Goal: Contribute content

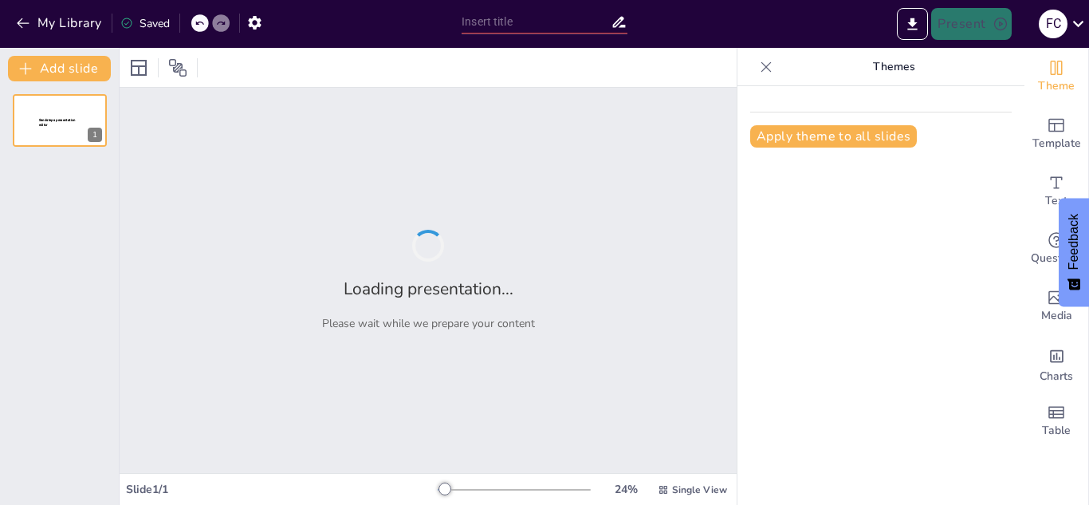
type input "Fundamentos de Programación en Micro:bit: Un Enfoque Práctico"
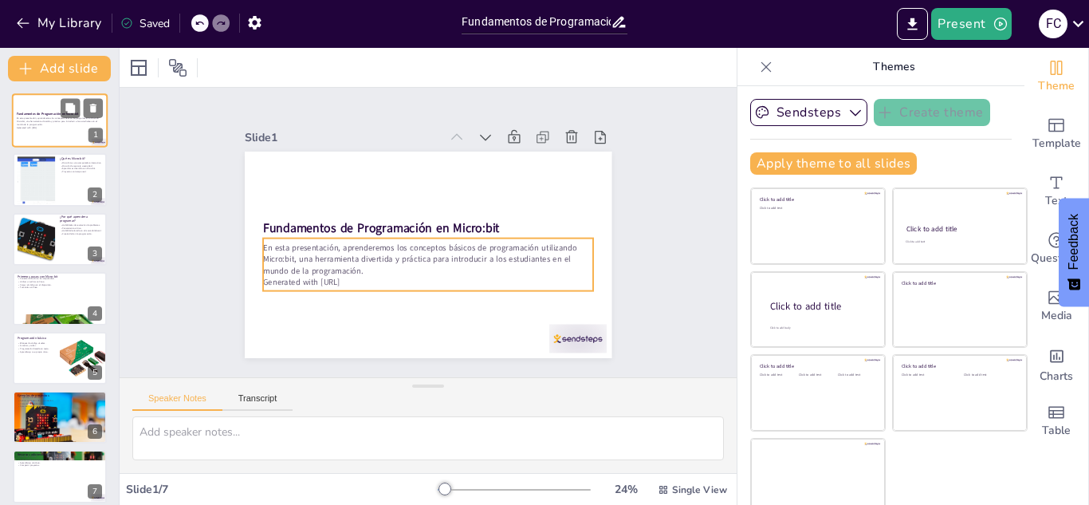
click at [64, 126] on p "Generated with [URL]" at bounding box center [60, 127] width 86 height 3
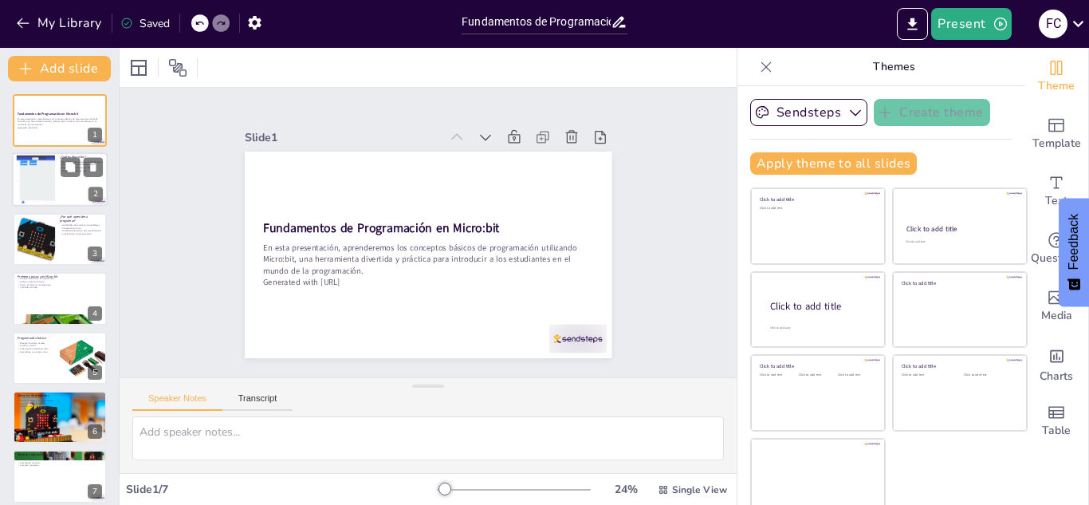
click at [57, 180] on div at bounding box center [60, 180] width 96 height 54
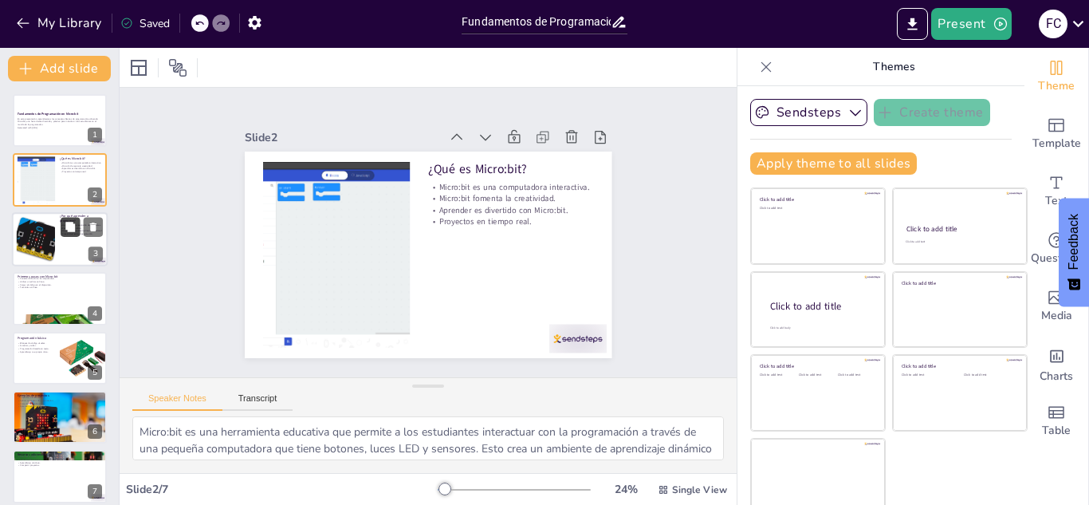
click at [61, 228] on button at bounding box center [70, 226] width 19 height 19
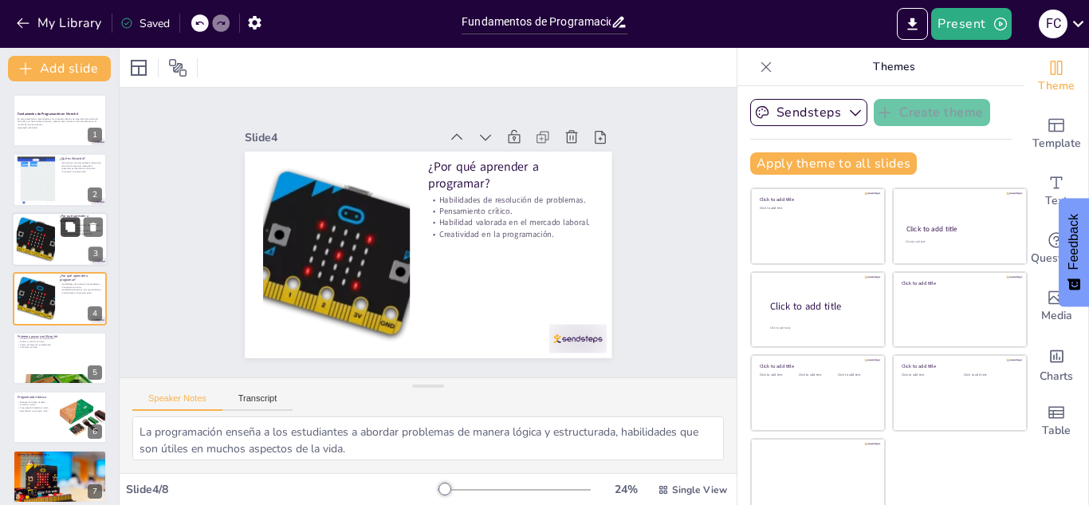
scroll to position [6, 0]
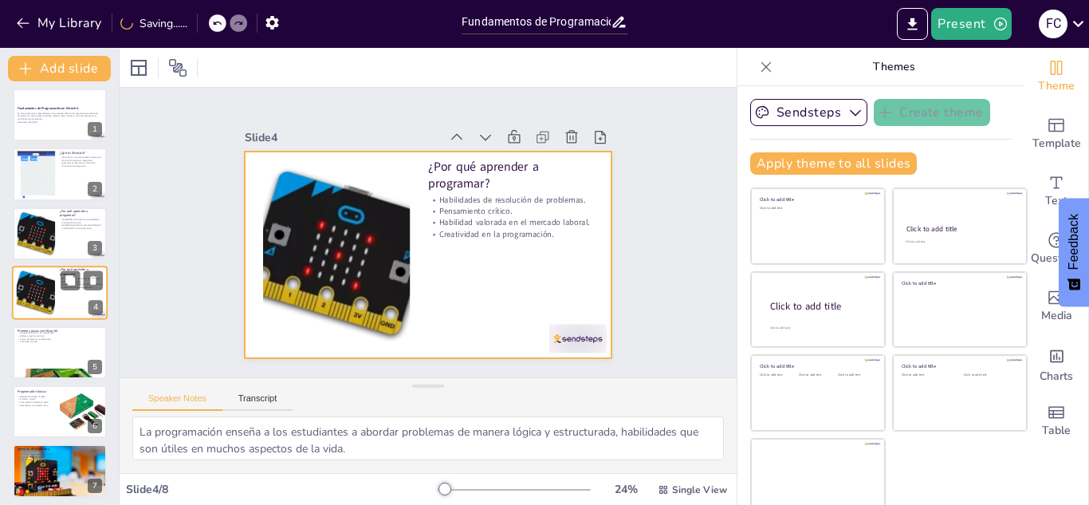
click at [62, 294] on div at bounding box center [60, 293] width 96 height 54
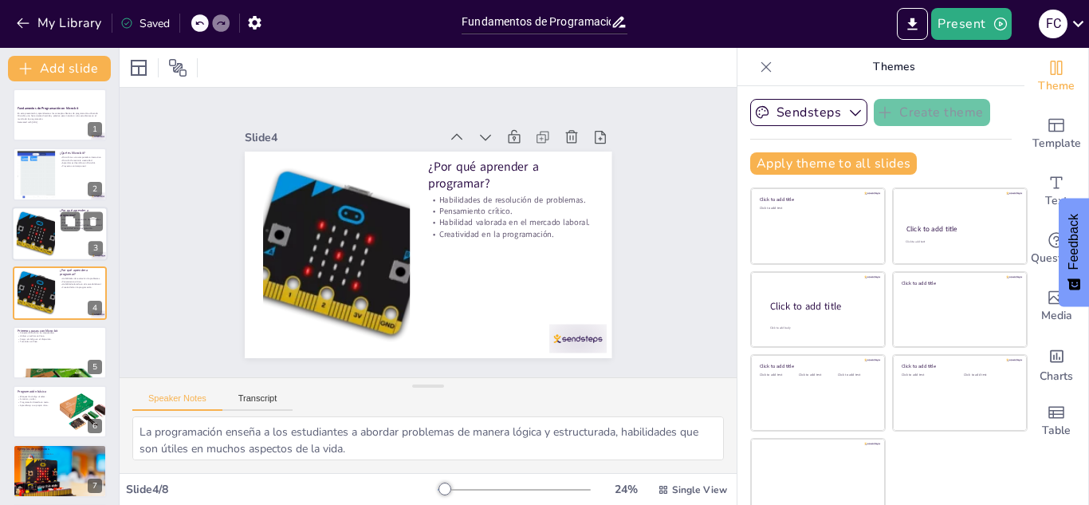
click at [45, 228] on div at bounding box center [35, 233] width 58 height 49
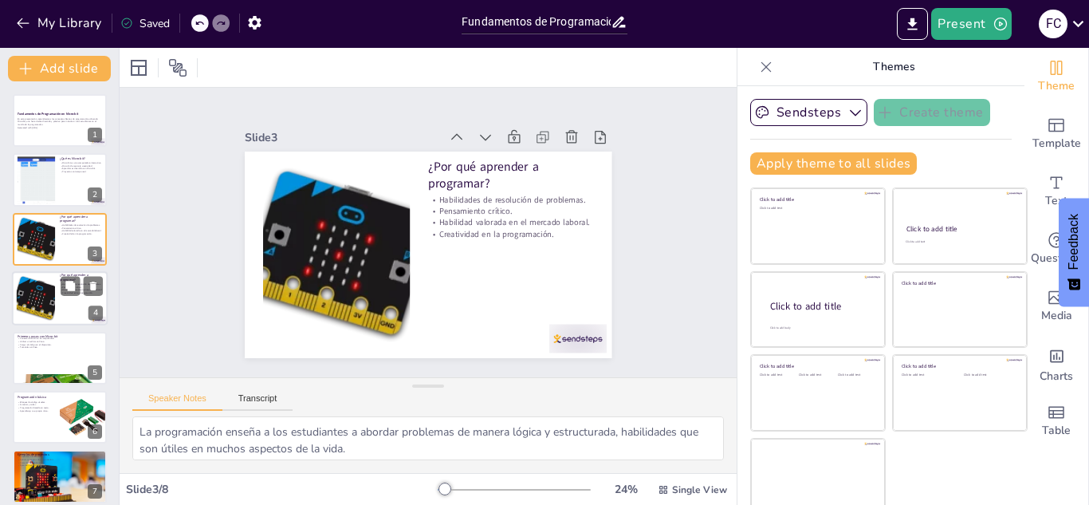
click at [37, 297] on div at bounding box center [35, 298] width 58 height 49
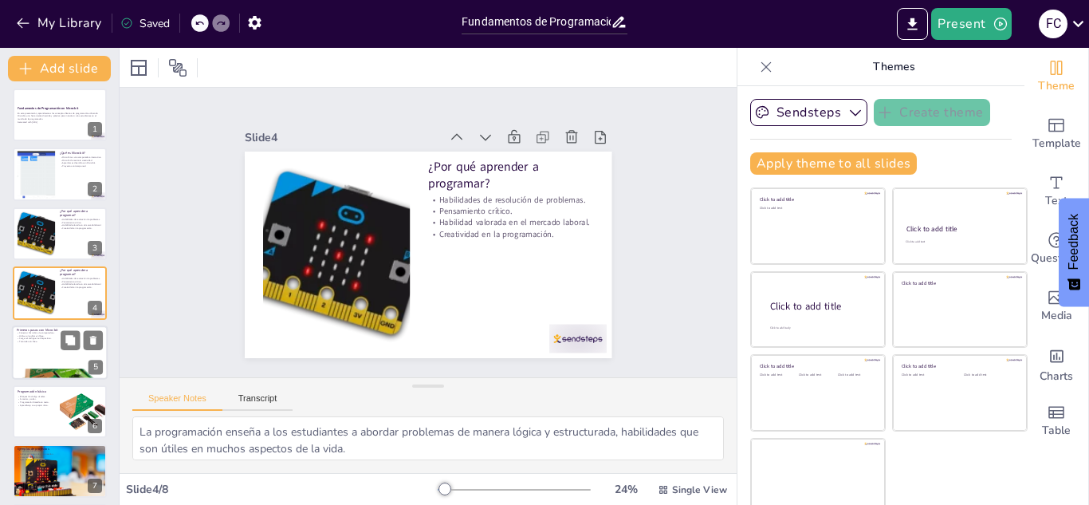
click at [35, 340] on p "Tutoriales en línea." at bounding box center [60, 341] width 86 height 3
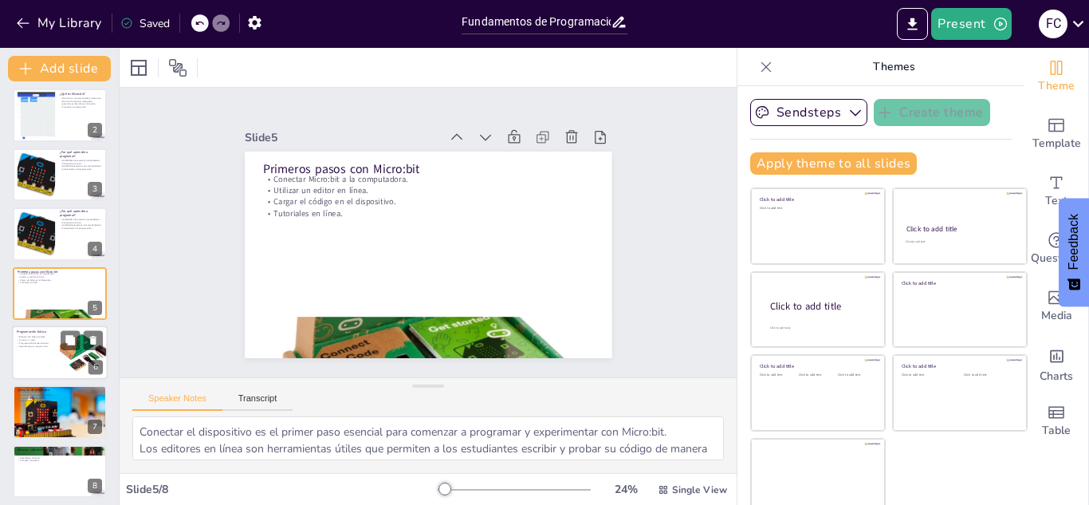
click at [37, 362] on div at bounding box center [60, 352] width 96 height 54
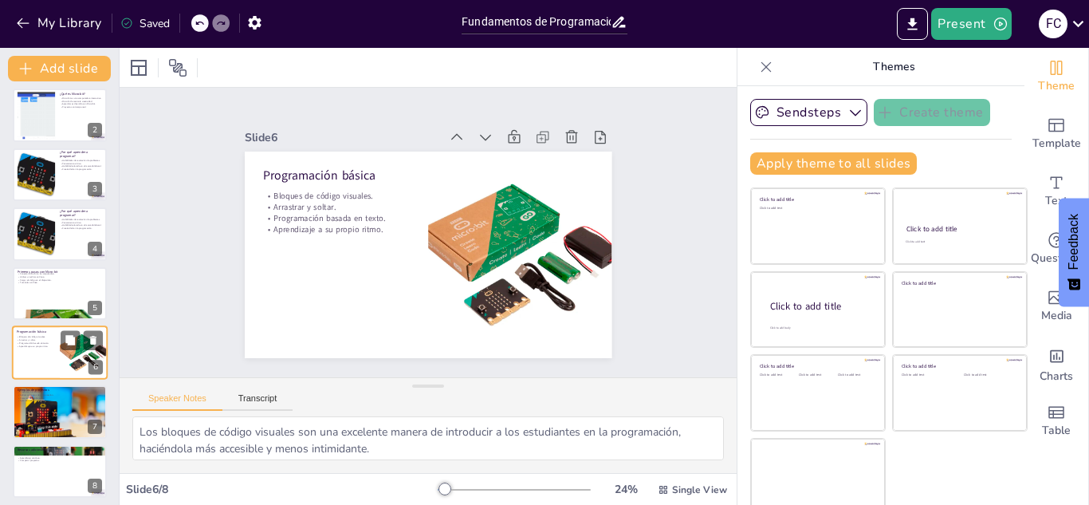
scroll to position [70, 0]
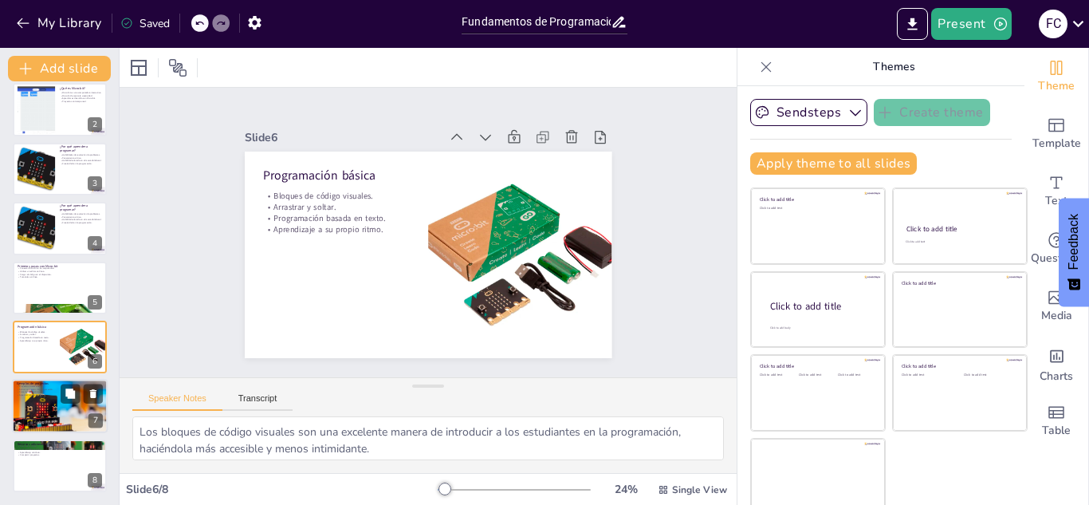
click at [38, 407] on div at bounding box center [60, 406] width 96 height 65
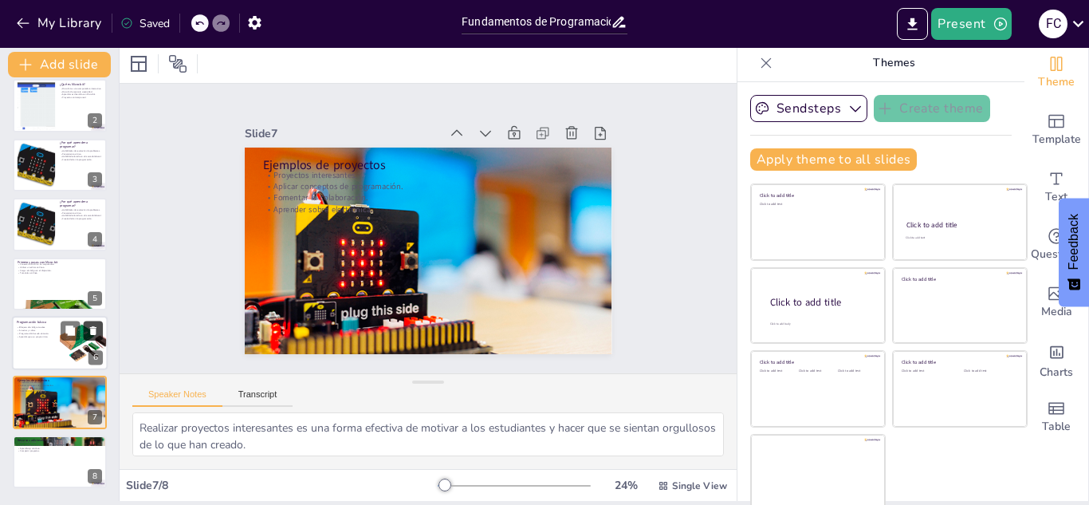
scroll to position [10, 0]
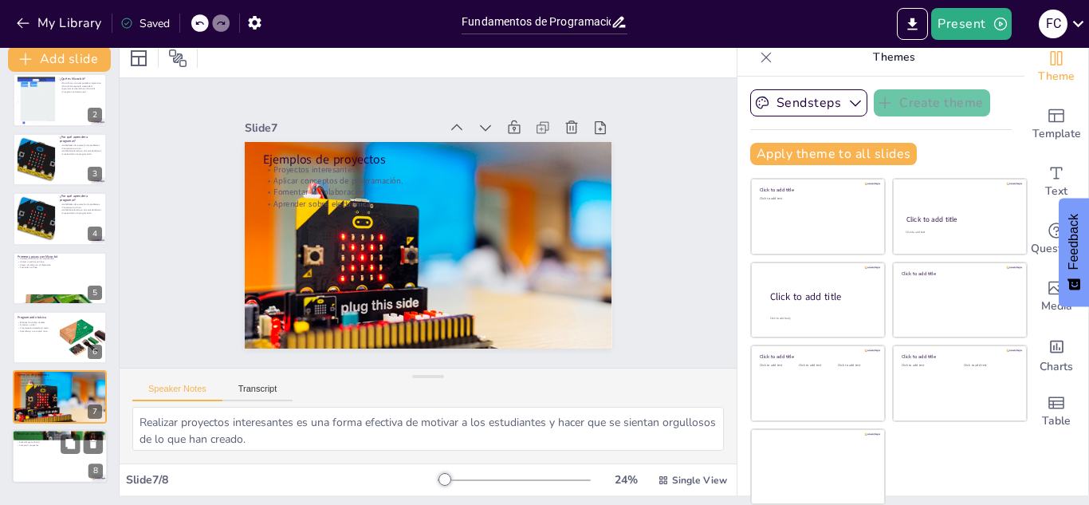
click at [49, 432] on p "Recursos adicionales" at bounding box center [60, 433] width 86 height 5
type textarea "Los recursos en línea son fundamentales para el aprendizaje autodidacta y permi…"
